Goal: Information Seeking & Learning: Check status

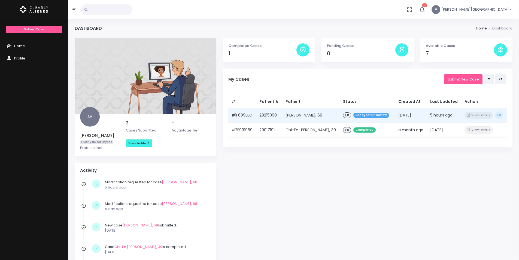
click at [402, 113] on td "[DATE]" at bounding box center [411, 115] width 32 height 15
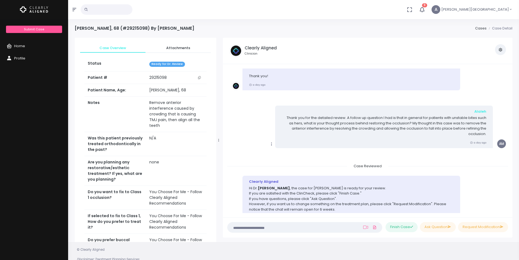
scroll to position [270, 0]
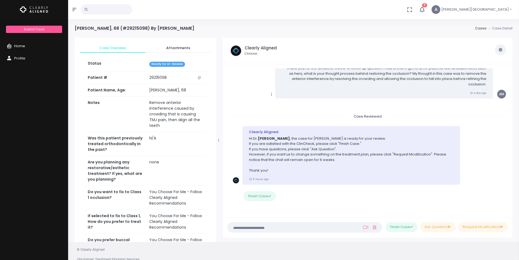
click at [23, 44] on span "Home" at bounding box center [19, 45] width 11 height 5
